Goal: Use online tool/utility: Use online tool/utility

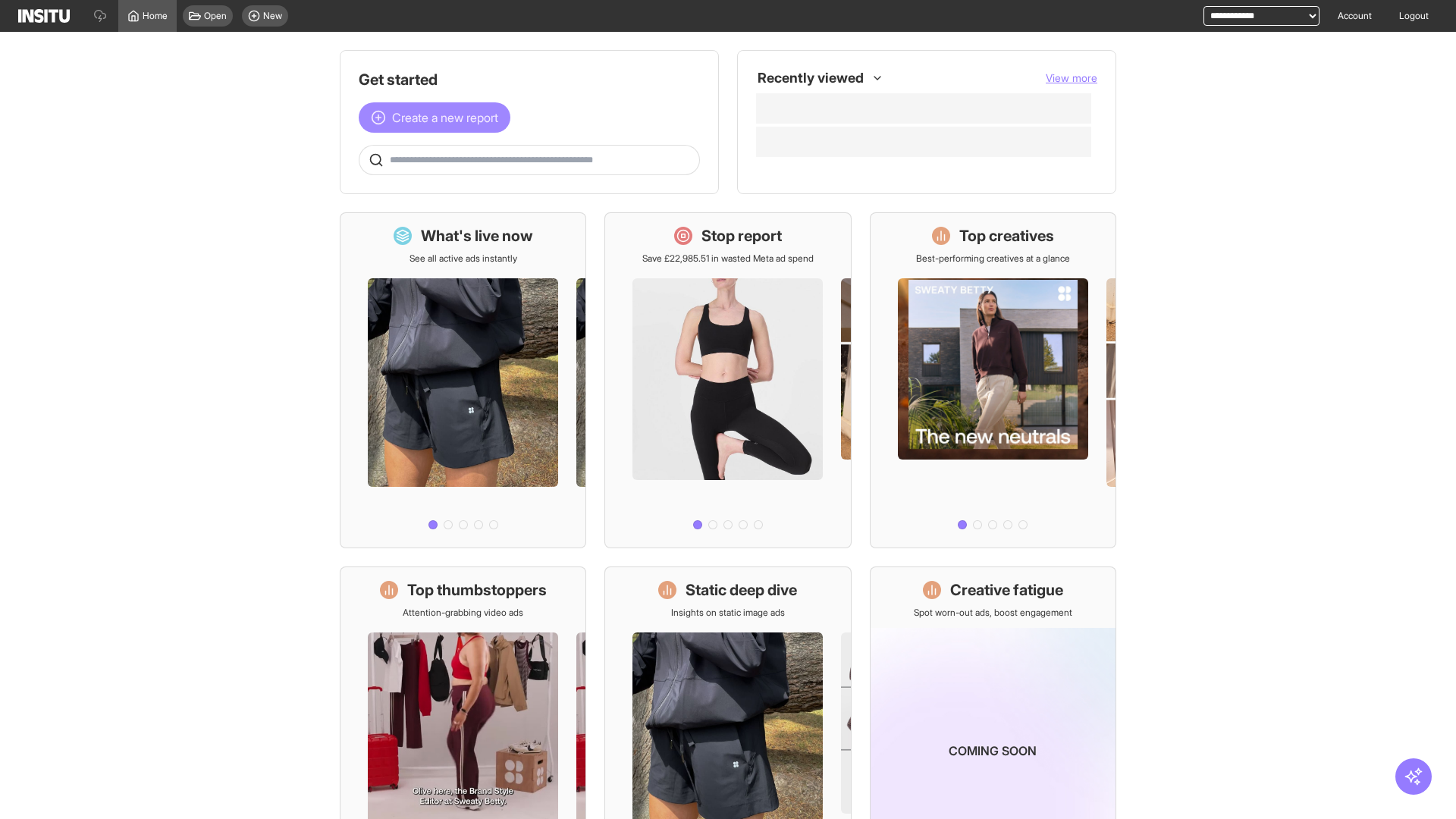
click at [438, 117] on span "Create a new report" at bounding box center [446, 117] width 106 height 18
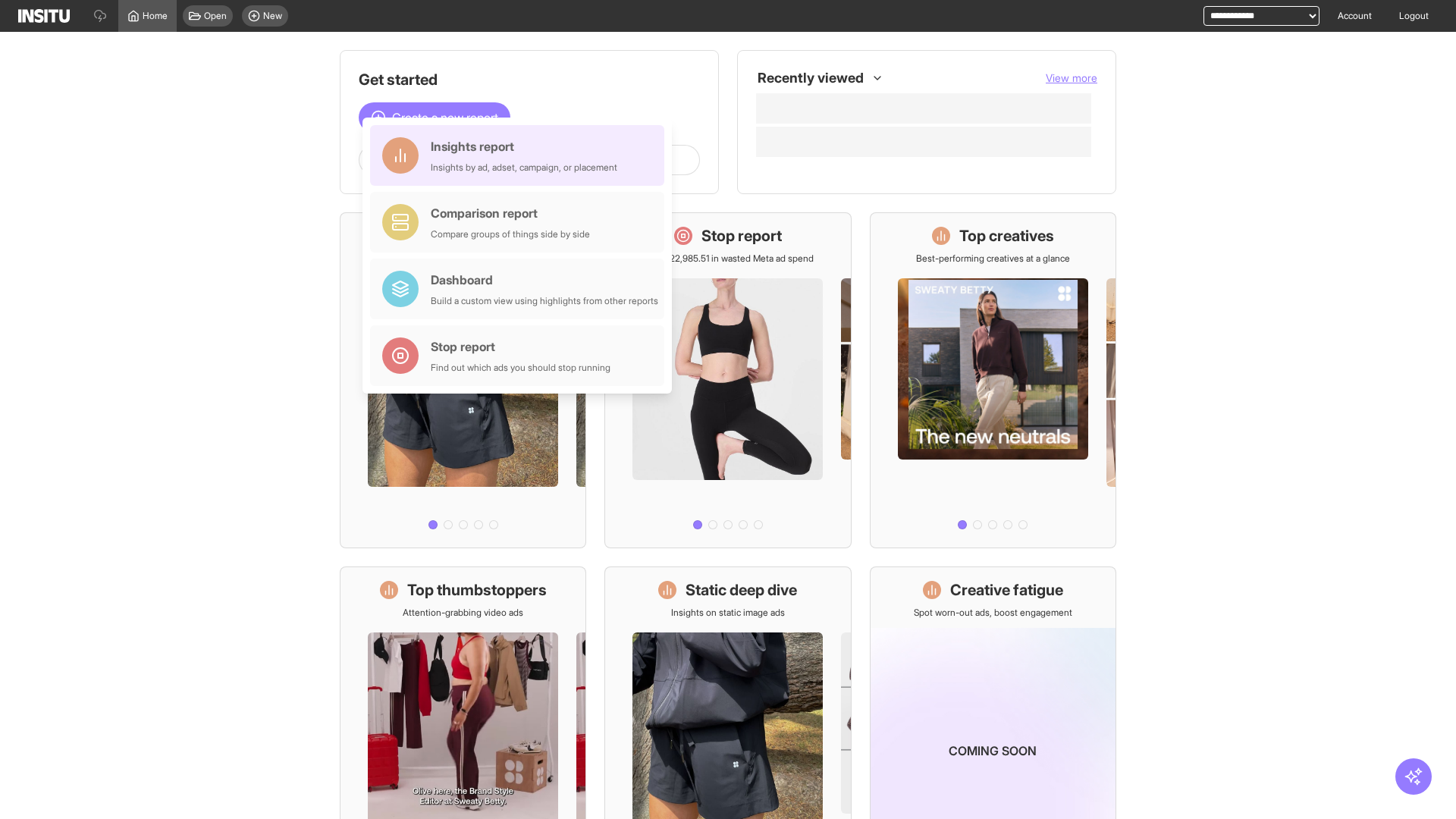
click at [521, 156] on div "Insights report Insights by ad, adset, campaign, or placement" at bounding box center [524, 156] width 186 height 37
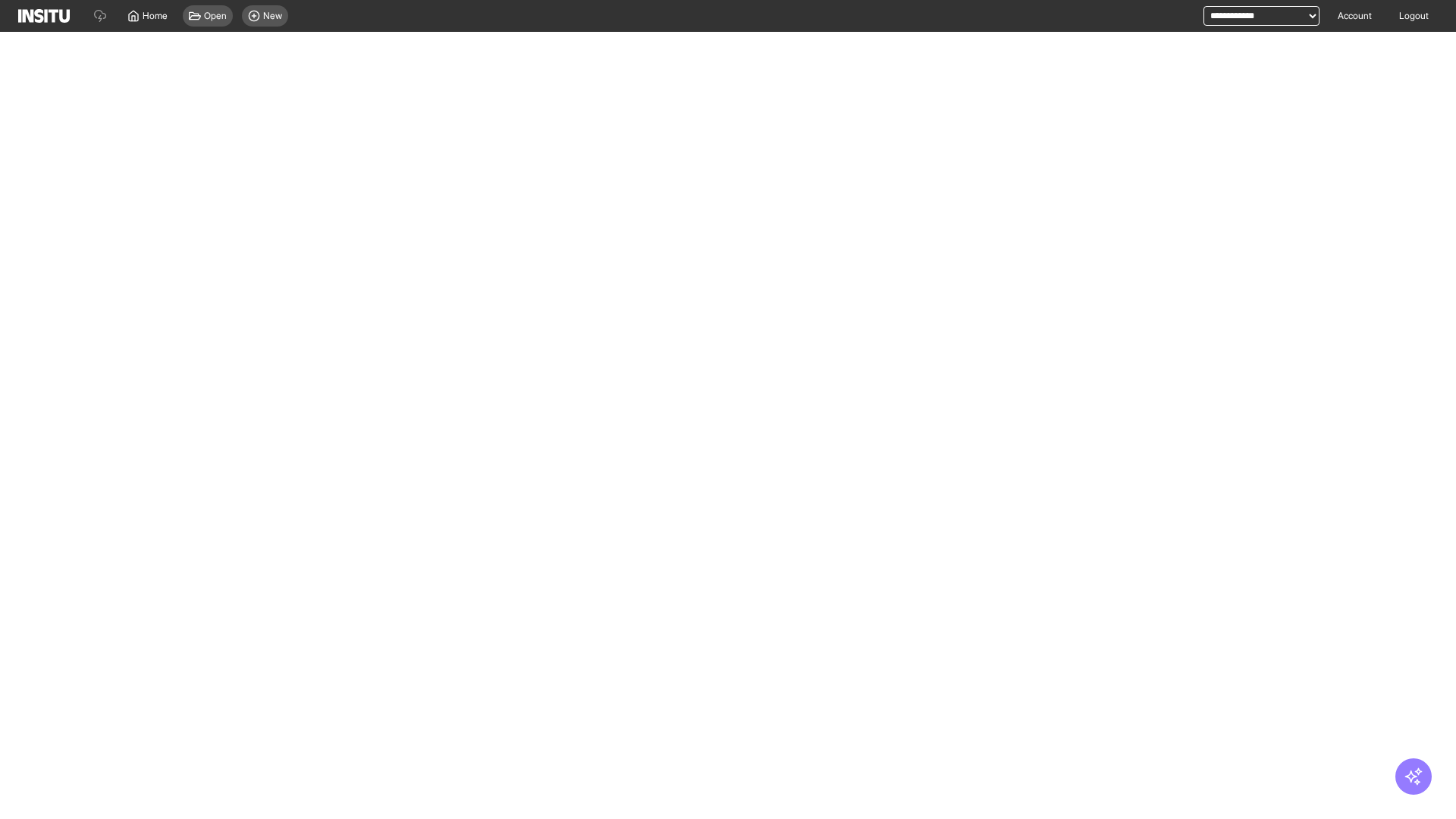
select select "**"
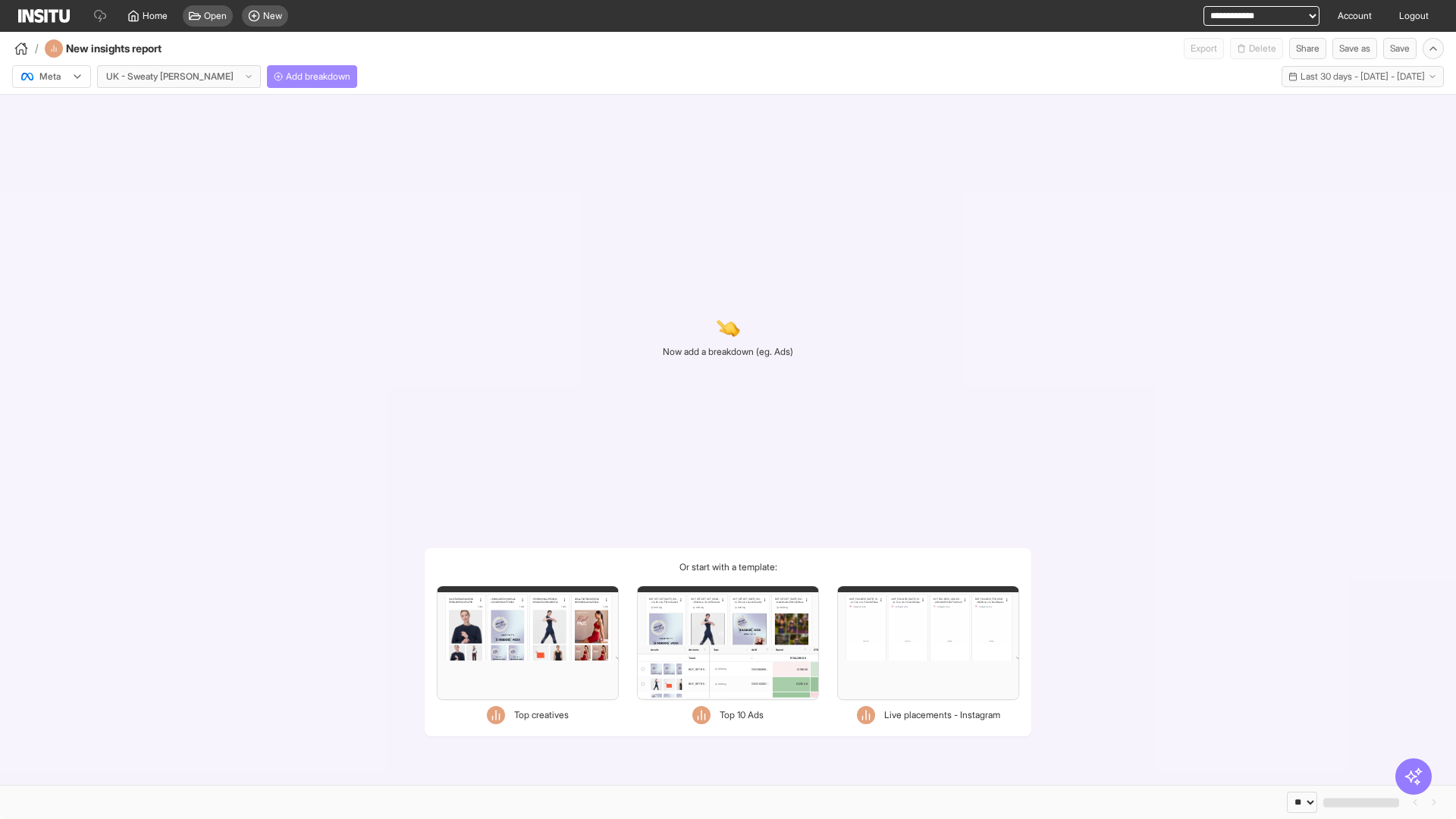
click at [286, 77] on span "Add breakdown" at bounding box center [318, 76] width 64 height 12
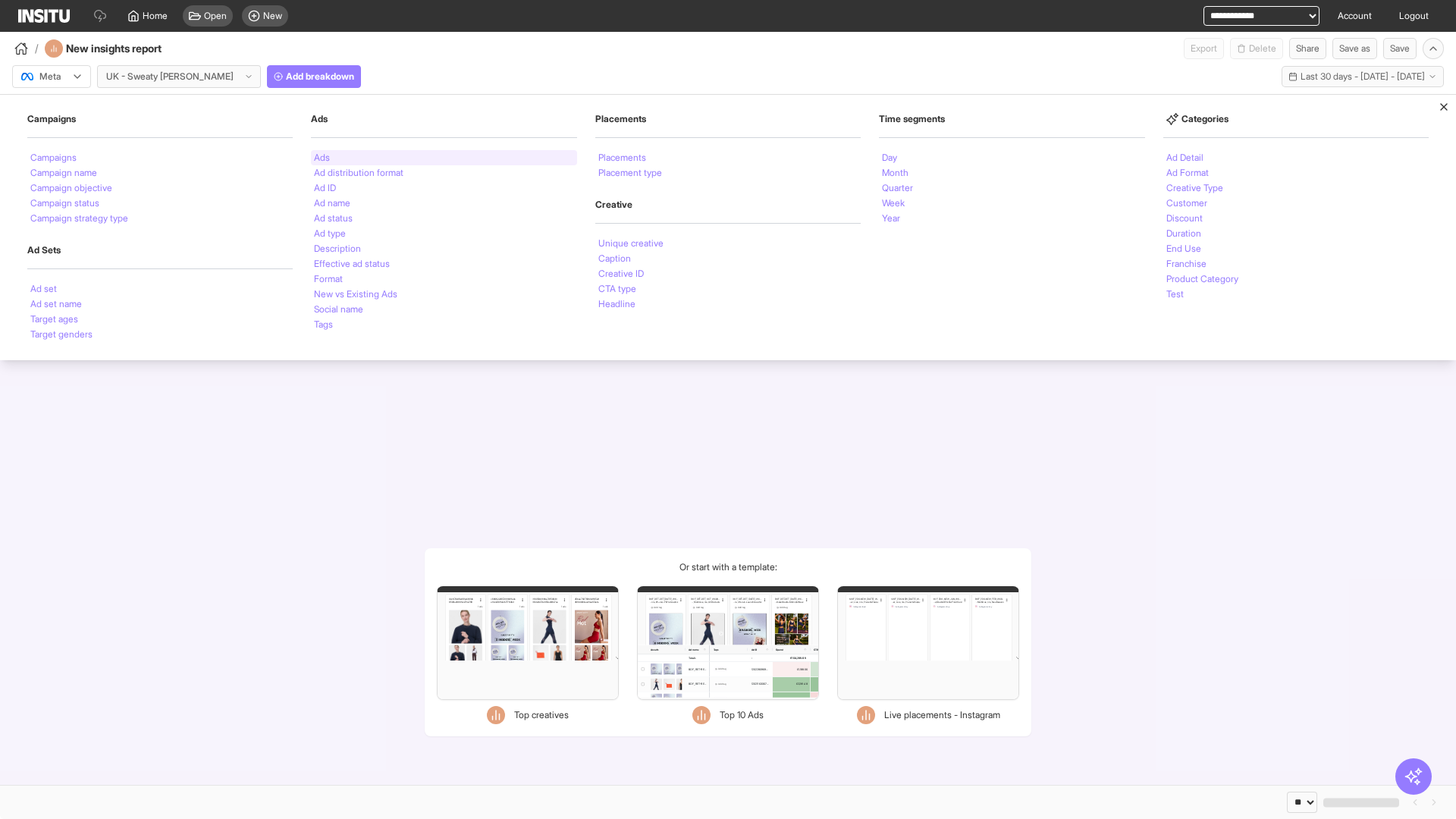
click at [322, 158] on li "Ads" at bounding box center [321, 158] width 16 height 9
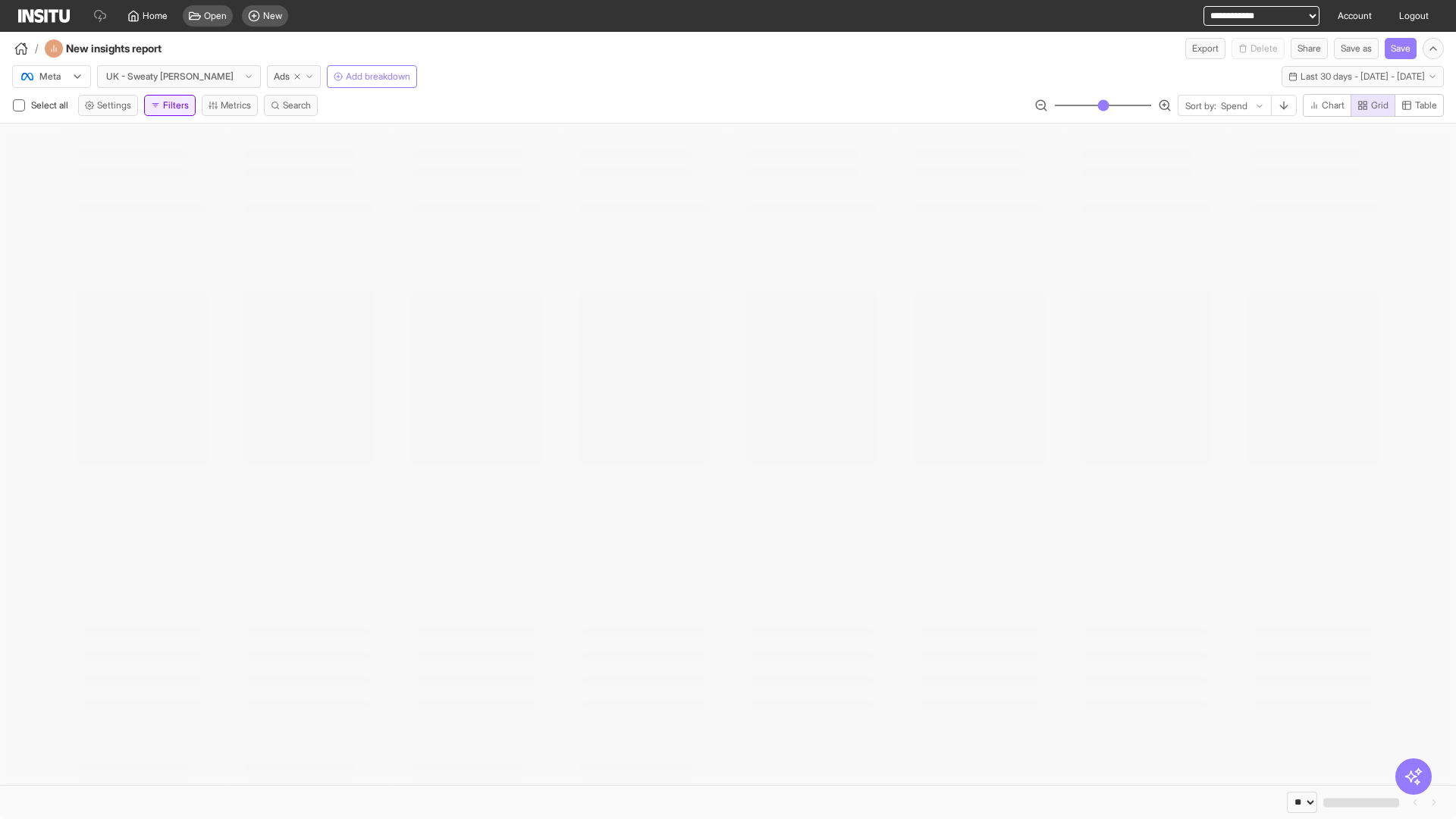
click at [173, 105] on button "Filters" at bounding box center [170, 105] width 51 height 21
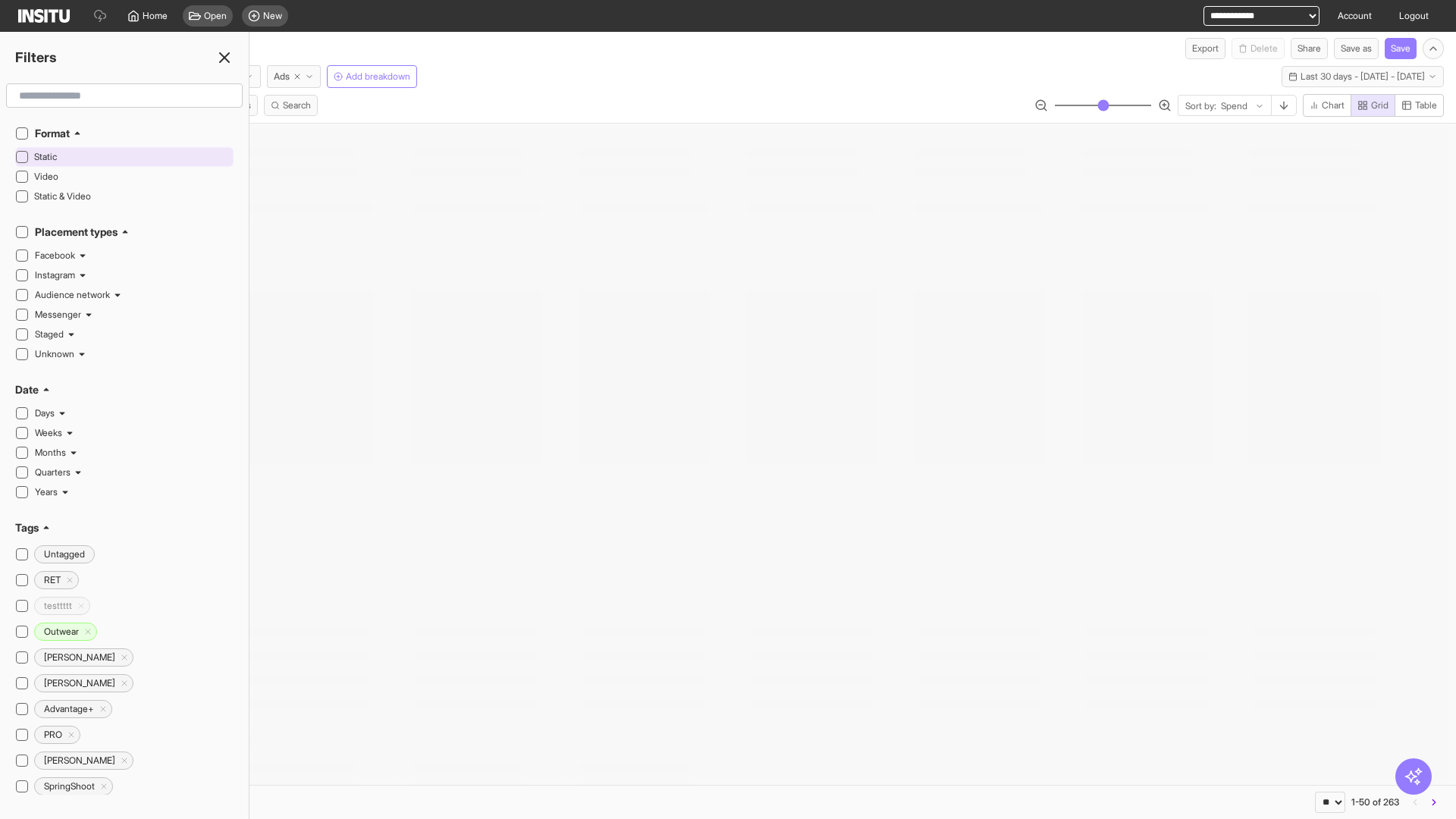
click at [132, 157] on span "Static" at bounding box center [131, 157] width 195 height 12
